Goal: Book appointment/travel/reservation

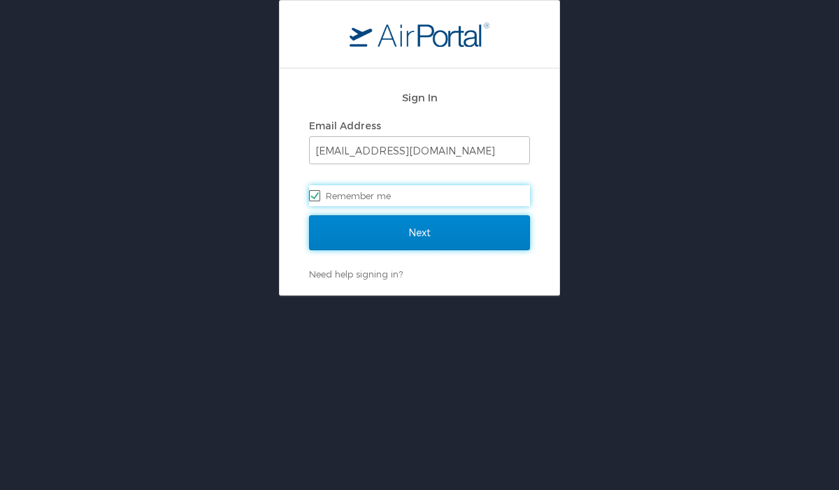
click at [430, 237] on input "Next" at bounding box center [419, 232] width 221 height 35
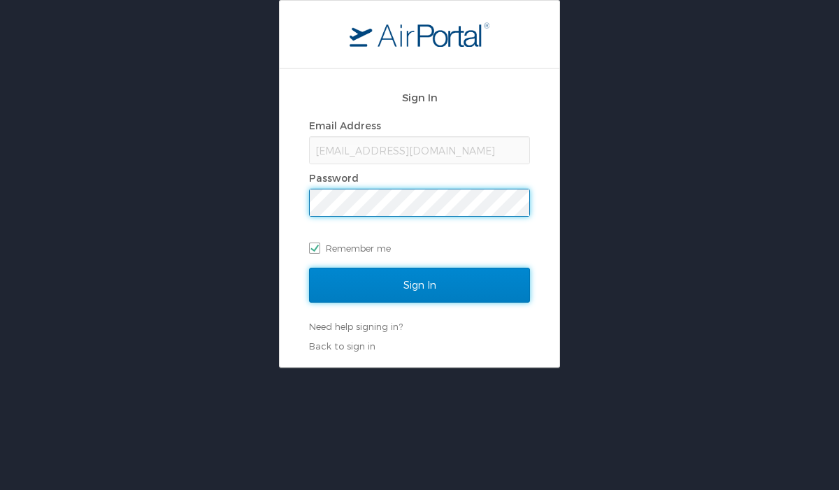
click at [423, 285] on input "Sign In" at bounding box center [419, 285] width 221 height 35
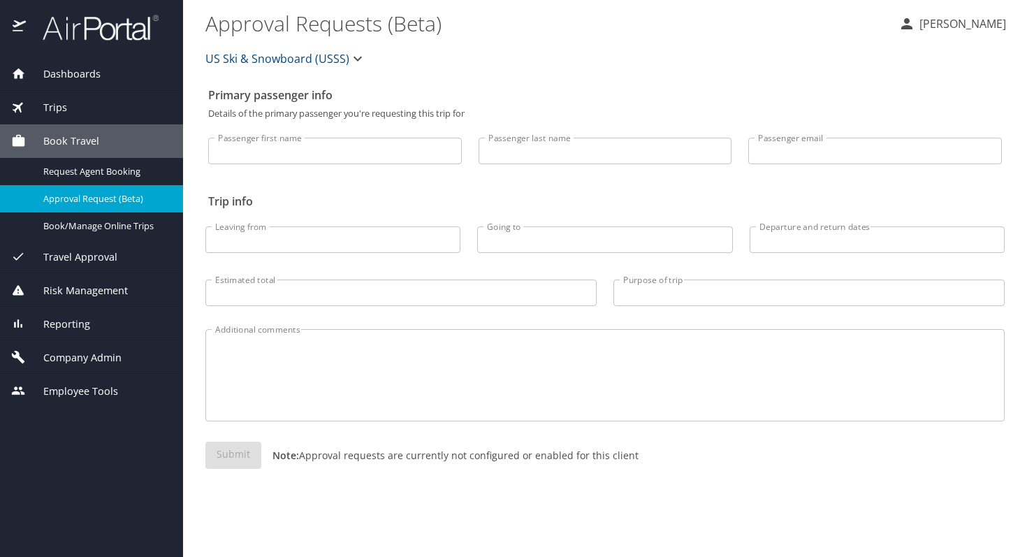
click at [79, 136] on span "Book Travel" at bounding box center [62, 140] width 73 height 15
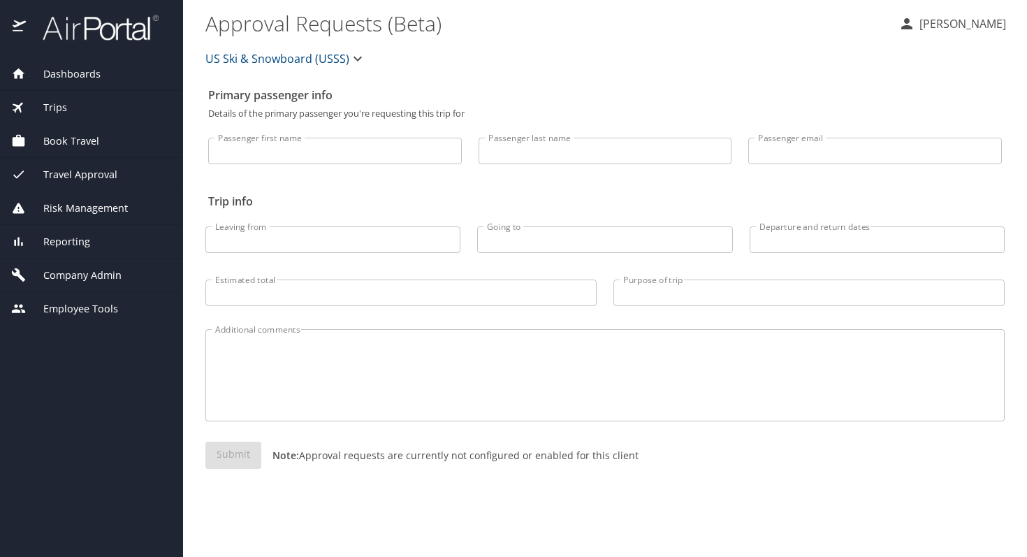
click at [64, 149] on div "Book Travel" at bounding box center [91, 141] width 183 height 34
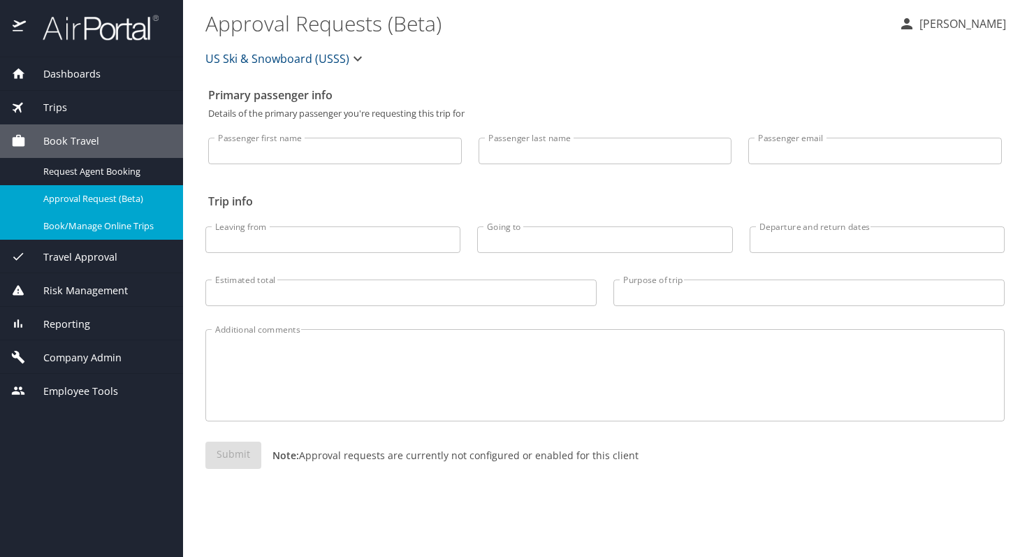
click at [64, 224] on span "Book/Manage Online Trips" at bounding box center [104, 225] width 123 height 13
